Goal: Task Accomplishment & Management: Manage account settings

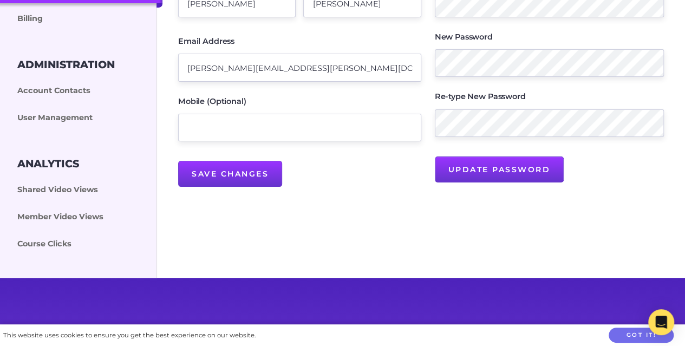
scroll to position [221, 0]
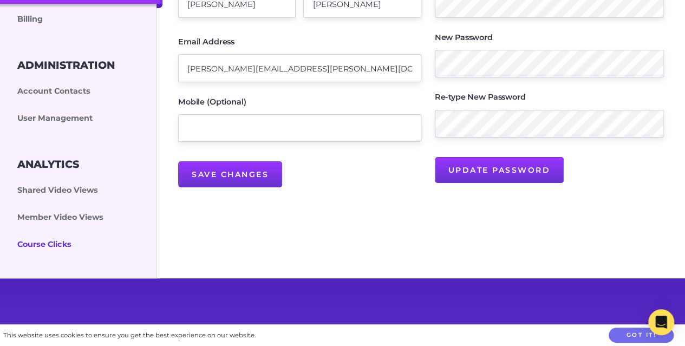
click at [32, 247] on link "Course Clicks" at bounding box center [81, 244] width 162 height 27
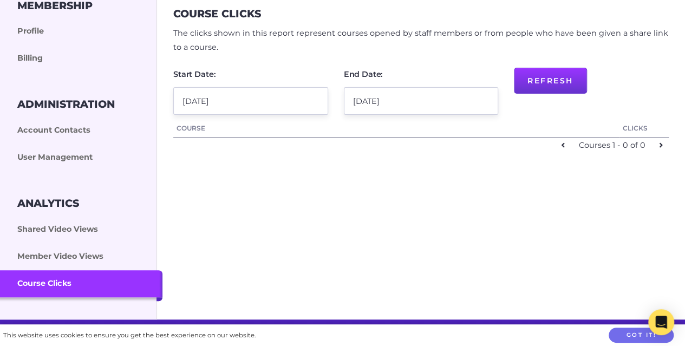
scroll to position [181, 0]
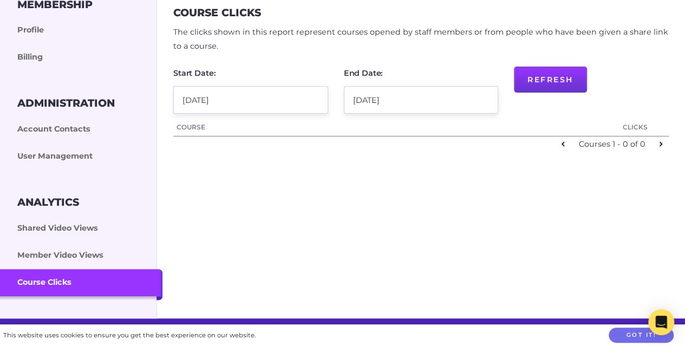
click at [559, 141] on link at bounding box center [563, 144] width 16 height 16
click at [564, 145] on icon at bounding box center [563, 144] width 4 height 8
click at [244, 101] on input "[DATE]" at bounding box center [250, 100] width 155 height 28
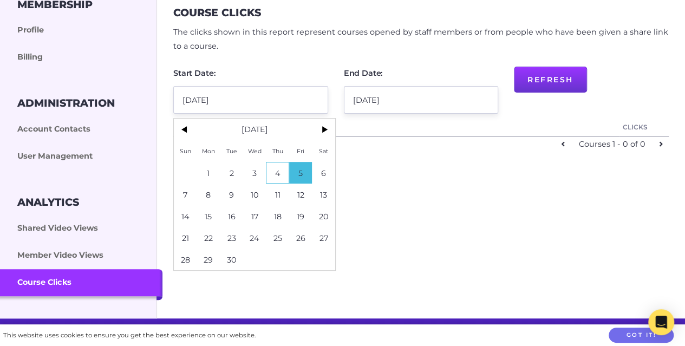
click at [278, 169] on span "4" at bounding box center [277, 173] width 23 height 22
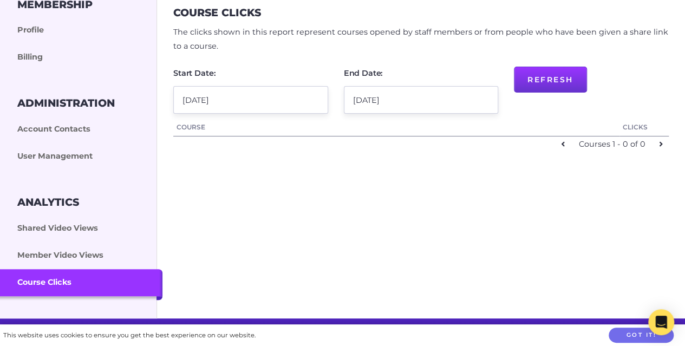
click at [278, 169] on main "Course Clicks The clicks shown in this report represent courses opened by staff…" at bounding box center [421, 79] width 528 height 214
click at [233, 99] on input "[DATE]" at bounding box center [250, 100] width 155 height 28
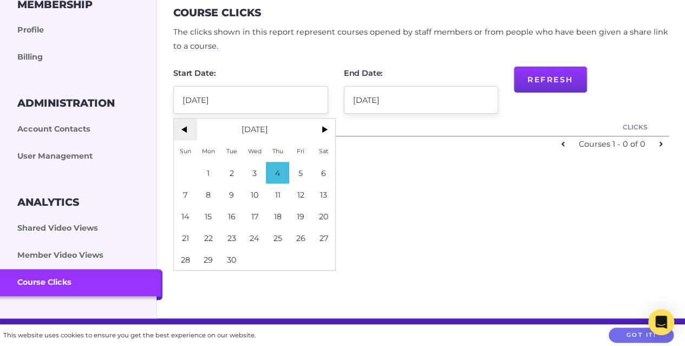
click at [184, 130] on span "<" at bounding box center [185, 130] width 23 height 22
click at [303, 171] on span "1" at bounding box center [300, 173] width 23 height 22
type input "[DATE]"
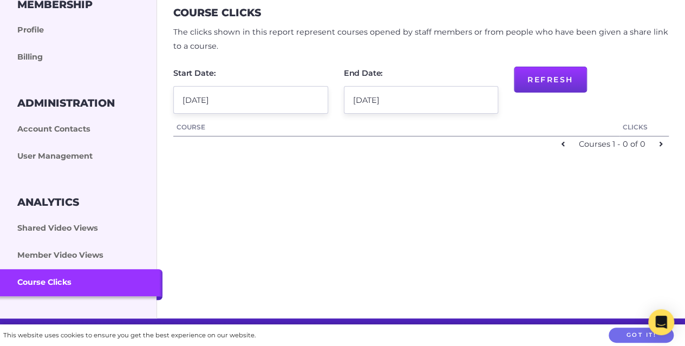
click at [576, 68] on button "Refresh" at bounding box center [550, 80] width 73 height 26
click at [633, 126] on link "Clicks" at bounding box center [643, 127] width 43 height 12
click at [642, 125] on link "Clicks" at bounding box center [643, 127] width 43 height 12
click at [659, 143] on icon at bounding box center [661, 144] width 4 height 8
click at [658, 140] on link at bounding box center [661, 144] width 16 height 16
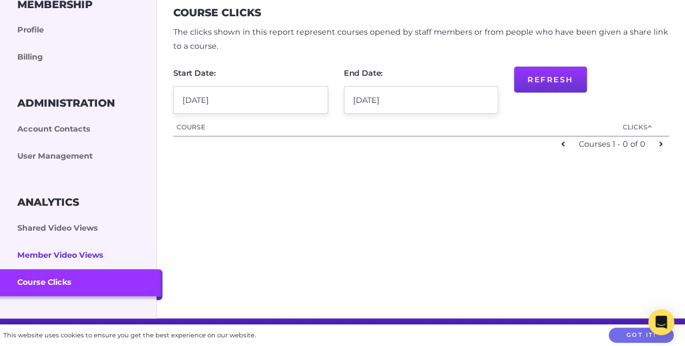
click at [66, 264] on link "Member Video Views" at bounding box center [81, 255] width 162 height 27
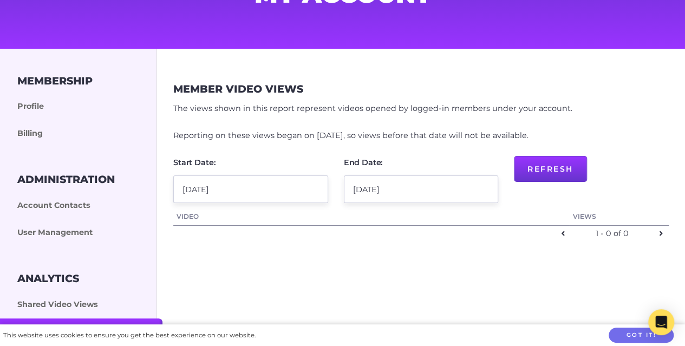
scroll to position [104, 0]
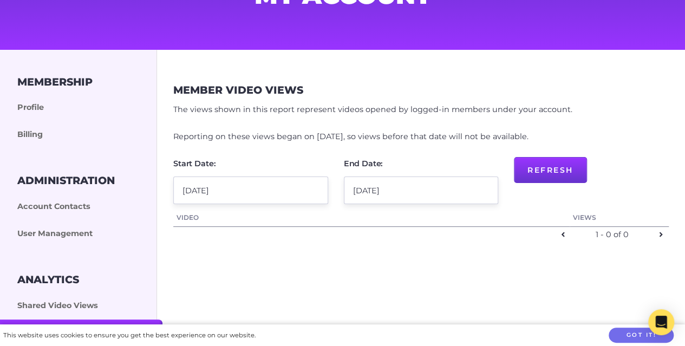
click at [546, 172] on button "Refresh" at bounding box center [550, 170] width 73 height 26
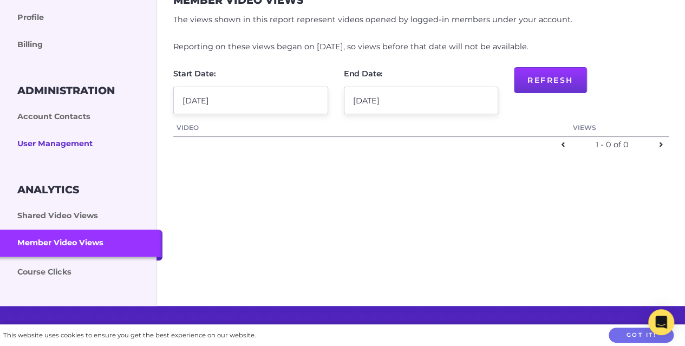
scroll to position [193, 0]
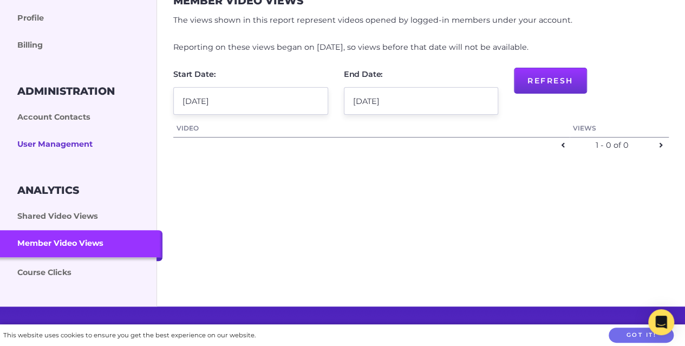
click at [64, 143] on link "User Management" at bounding box center [81, 144] width 162 height 27
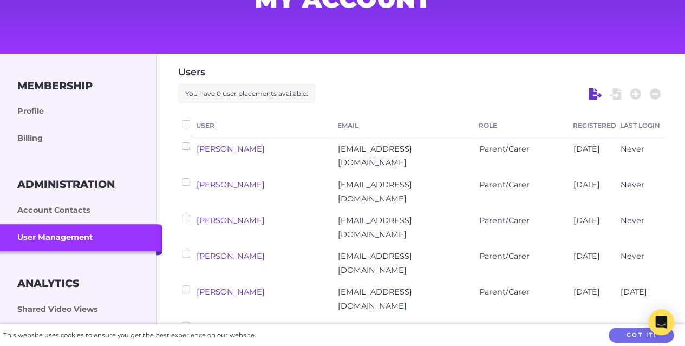
checkbox input "false"
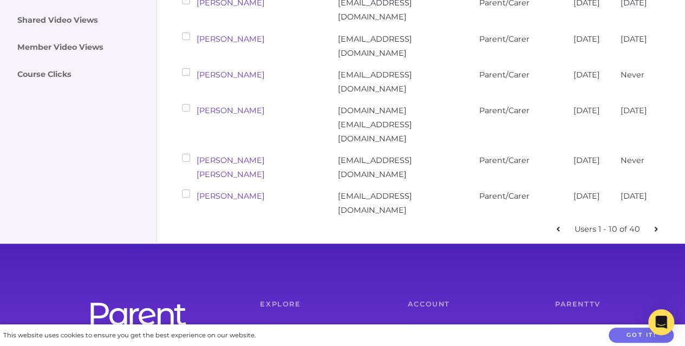
scroll to position [392, 0]
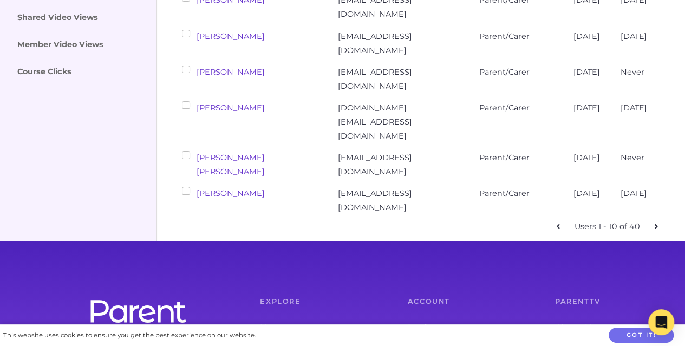
click at [654, 222] on icon at bounding box center [656, 226] width 4 height 8
checkbox input "false"
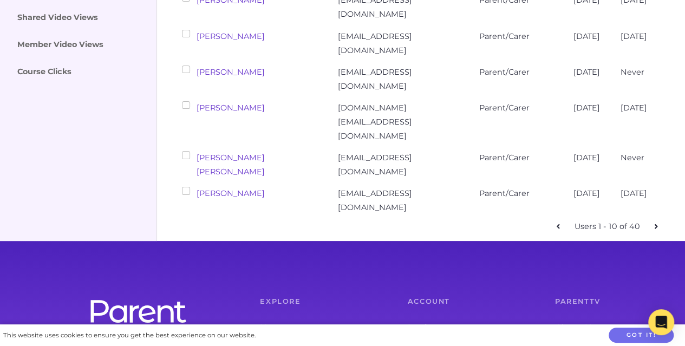
checkbox input "false"
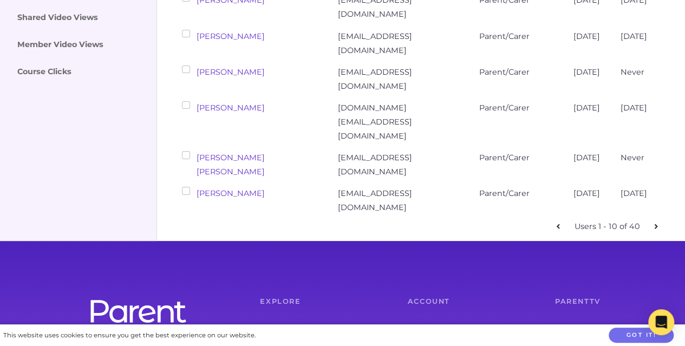
checkbox input "false"
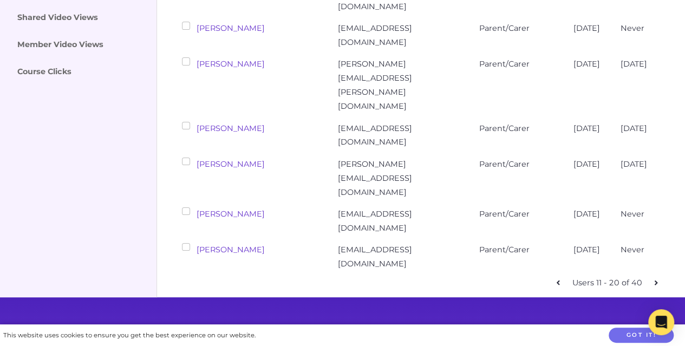
click at [398, 275] on div "Users 11 - 20 of 40" at bounding box center [421, 283] width 486 height 16
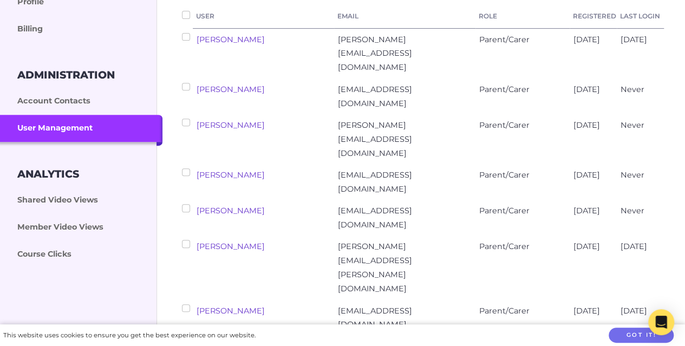
scroll to position [187, 0]
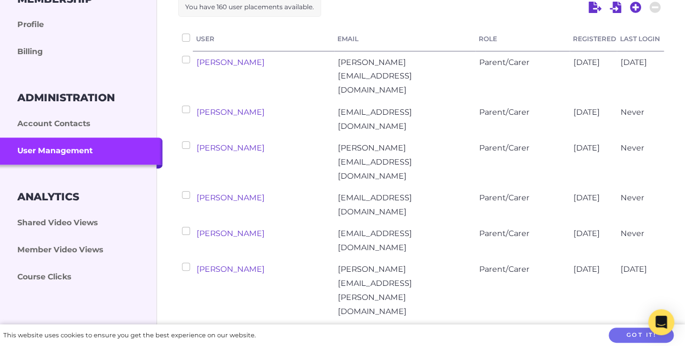
click at [398, 143] on span "Sandra.Makic73@gmail.com" at bounding box center [375, 162] width 74 height 38
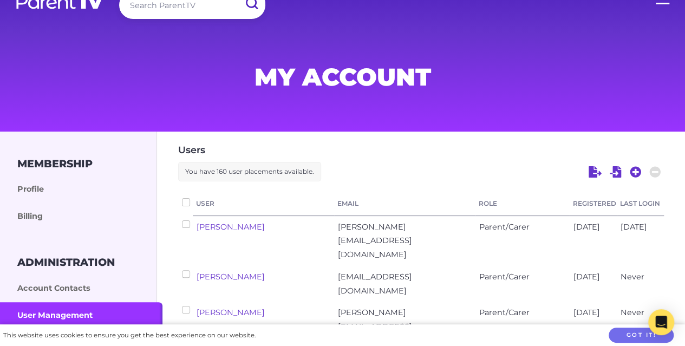
scroll to position [19, 0]
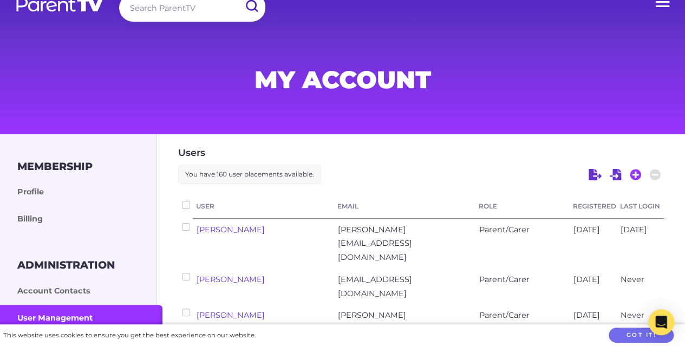
click at [633, 176] on icon at bounding box center [635, 174] width 11 height 11
select select "ptv_elc_member"
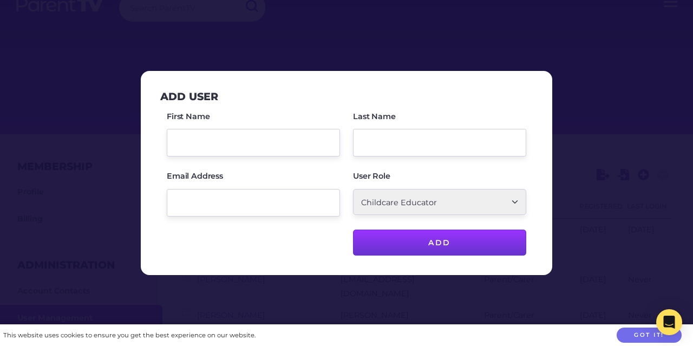
drag, startPoint x: 490, startPoint y: 305, endPoint x: 350, endPoint y: 299, distance: 140.3
click at [350, 299] on div at bounding box center [346, 173] width 693 height 346
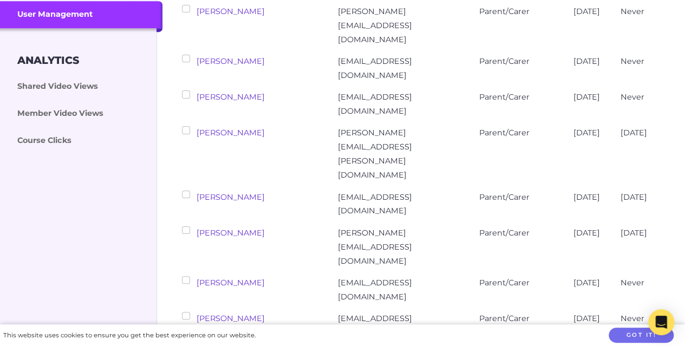
scroll to position [322, 0]
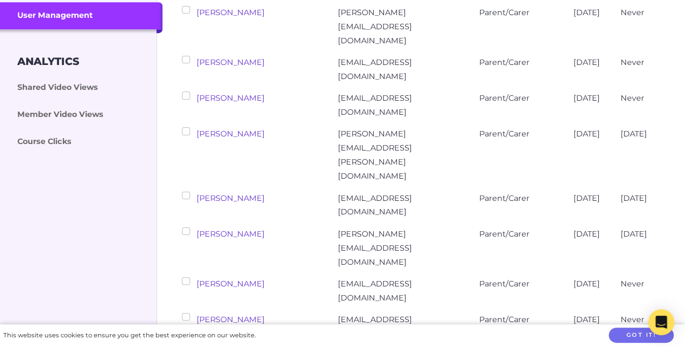
click at [559, 345] on icon at bounding box center [557, 352] width 3 height 5
checkbox input "false"
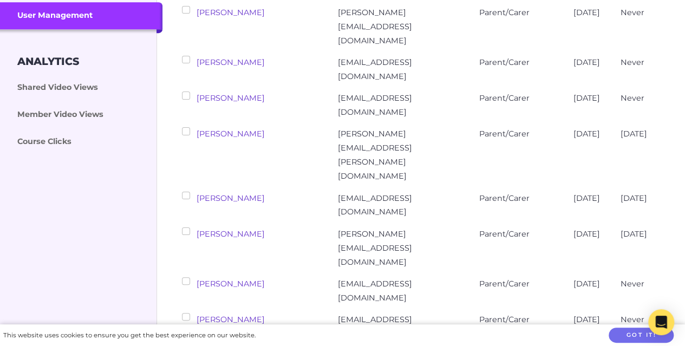
checkbox input "false"
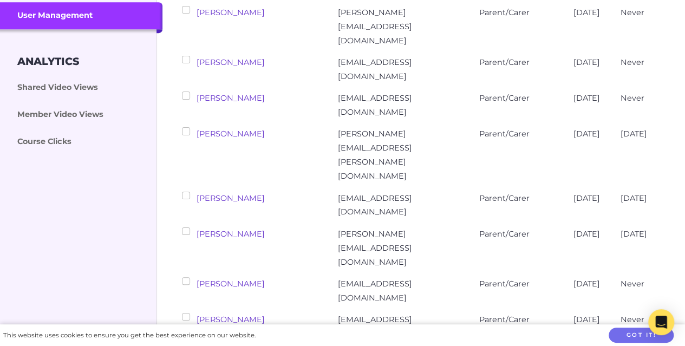
checkbox input "false"
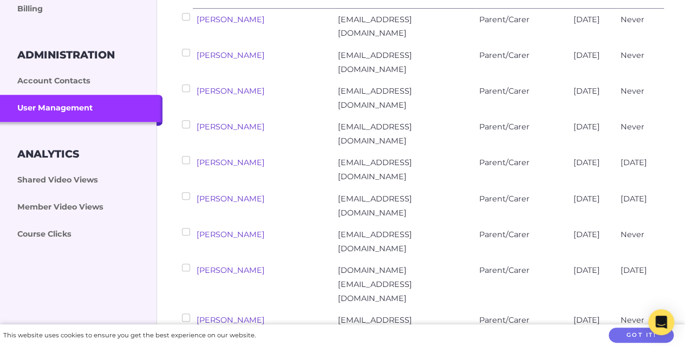
scroll to position [193, 0]
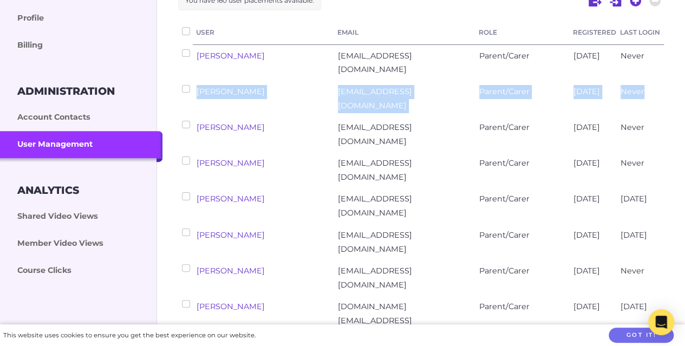
drag, startPoint x: 642, startPoint y: 93, endPoint x: 197, endPoint y: 88, distance: 445.0
click at [197, 88] on div "Angel Tunley angelelizabeth695@gmail.com Parent/Carer 18 days ago Never" at bounding box center [421, 99] width 486 height 36
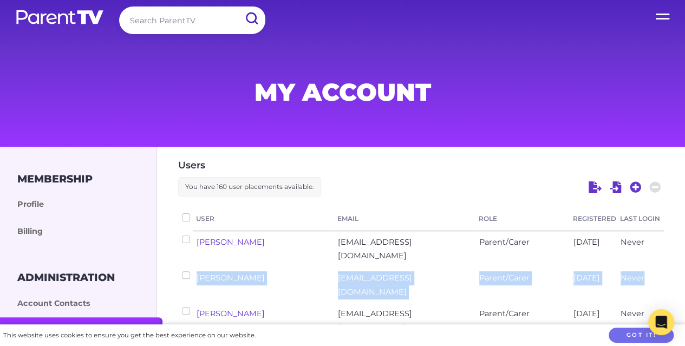
scroll to position [0, 0]
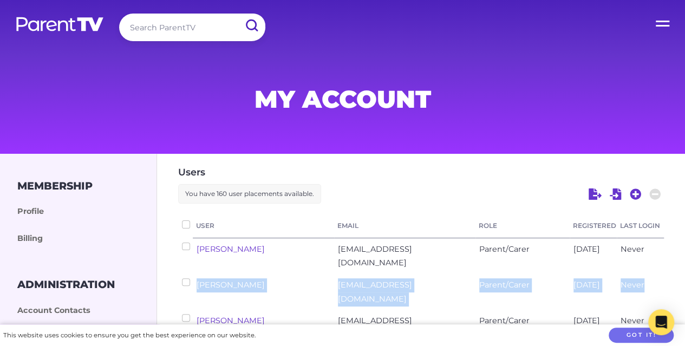
click at [48, 22] on img at bounding box center [59, 24] width 89 height 16
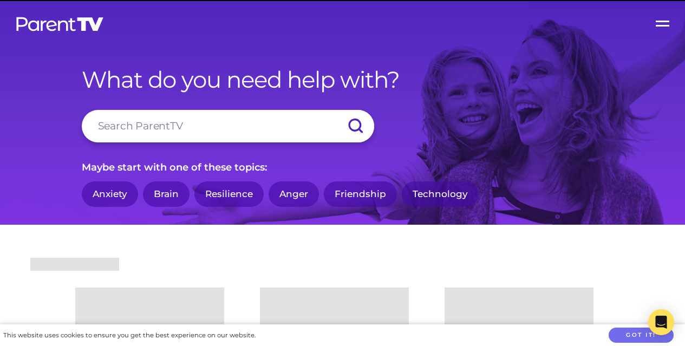
scroll to position [171, 0]
